Goal: Book appointment/travel/reservation

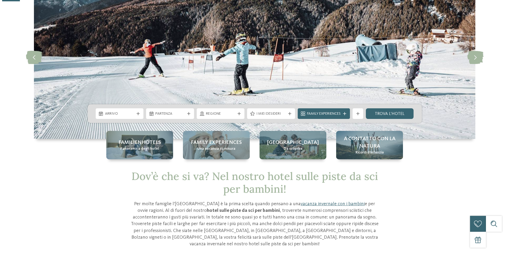
scroll to position [53, 0]
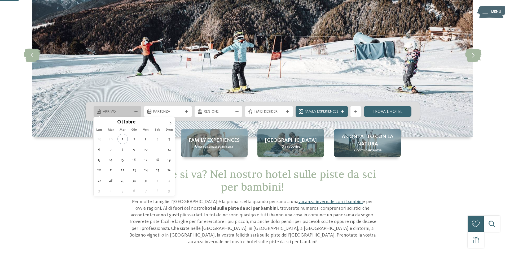
click at [135, 110] on icon at bounding box center [135, 111] width 3 height 3
click at [171, 123] on icon at bounding box center [171, 122] width 2 height 3
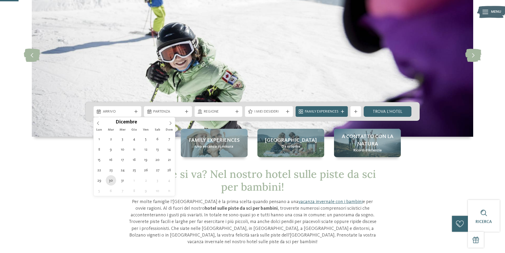
type div "[DATE]"
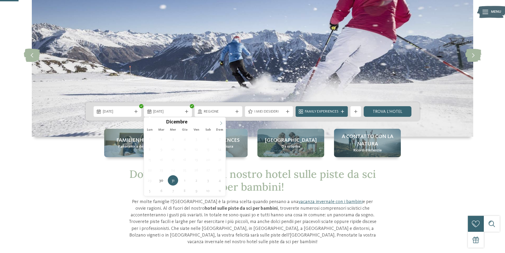
type input "****"
click at [220, 123] on icon at bounding box center [221, 123] width 4 height 4
type div "[DATE]"
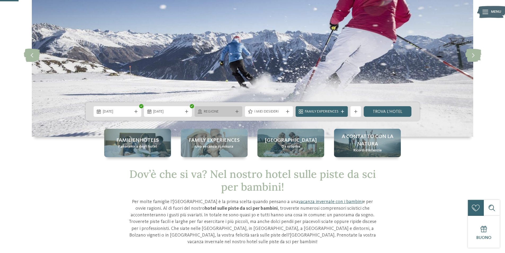
click at [224, 112] on span "Regione" at bounding box center [218, 111] width 29 height 5
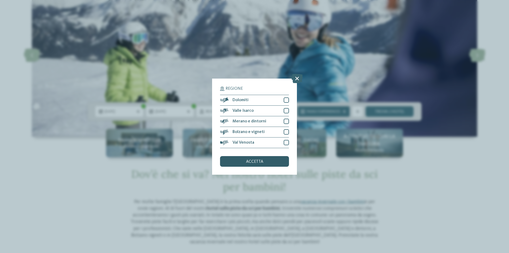
click at [256, 159] on span "accetta" at bounding box center [254, 161] width 17 height 4
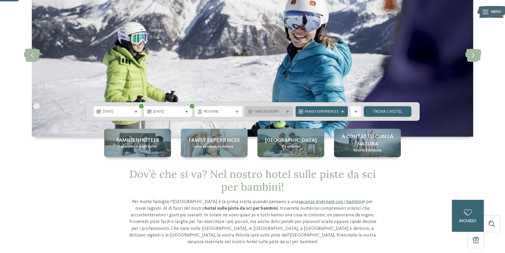
click at [287, 111] on icon at bounding box center [287, 111] width 3 height 3
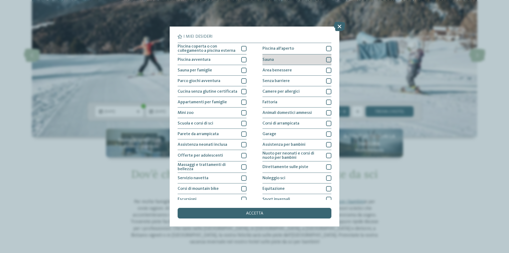
click at [327, 57] on div at bounding box center [328, 59] width 5 height 5
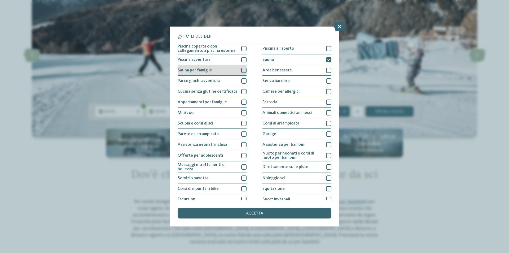
click at [241, 69] on div at bounding box center [243, 70] width 5 height 5
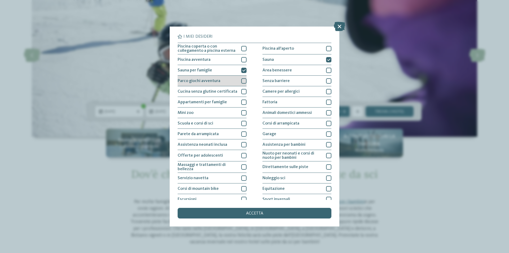
click at [242, 82] on div at bounding box center [243, 80] width 5 height 5
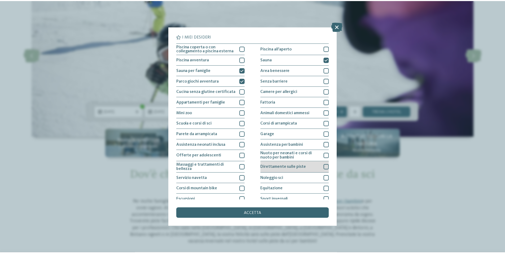
scroll to position [26, 0]
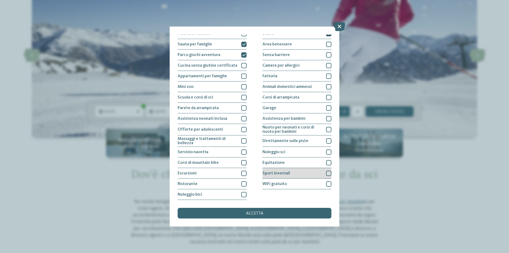
click at [326, 172] on div at bounding box center [328, 172] width 5 height 5
click at [255, 212] on span "accetta" at bounding box center [254, 213] width 17 height 4
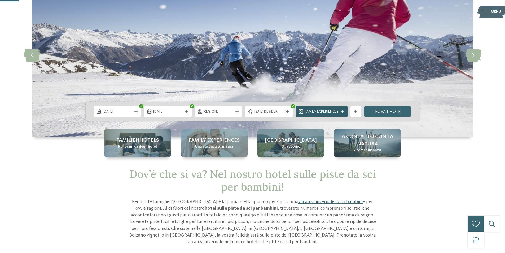
click at [342, 110] on icon at bounding box center [342, 111] width 3 height 3
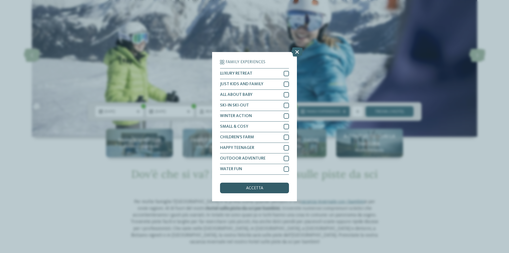
click at [256, 186] on span "accetta" at bounding box center [254, 188] width 17 height 4
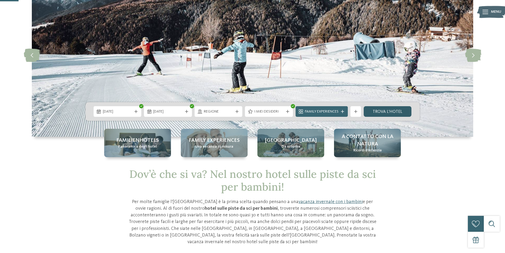
click at [390, 109] on link "trova l’hotel" at bounding box center [388, 111] width 48 height 11
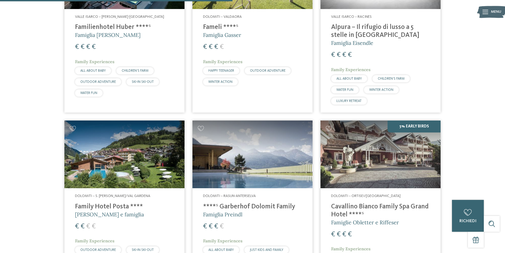
scroll to position [386, 0]
